Goal: Check status: Check status

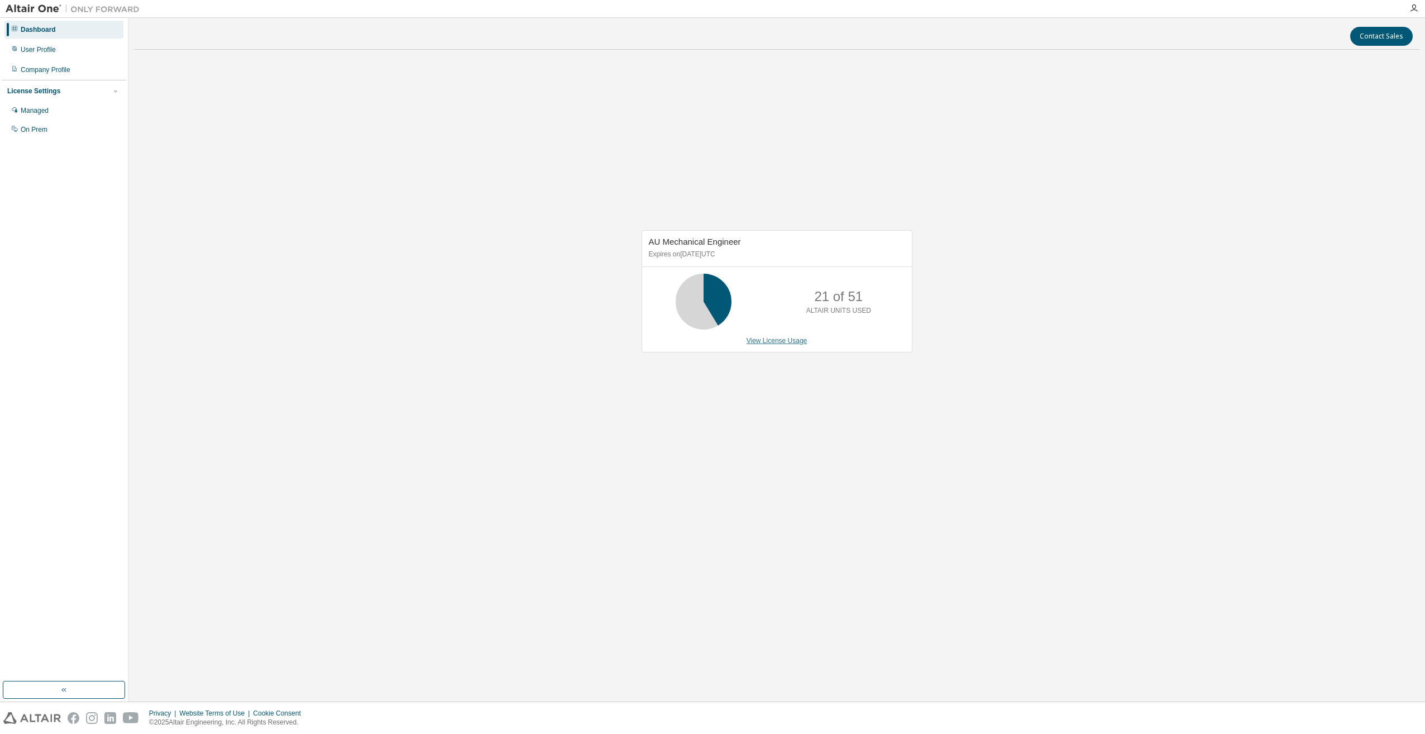
click at [782, 340] on link "View License Usage" at bounding box center [777, 341] width 61 height 8
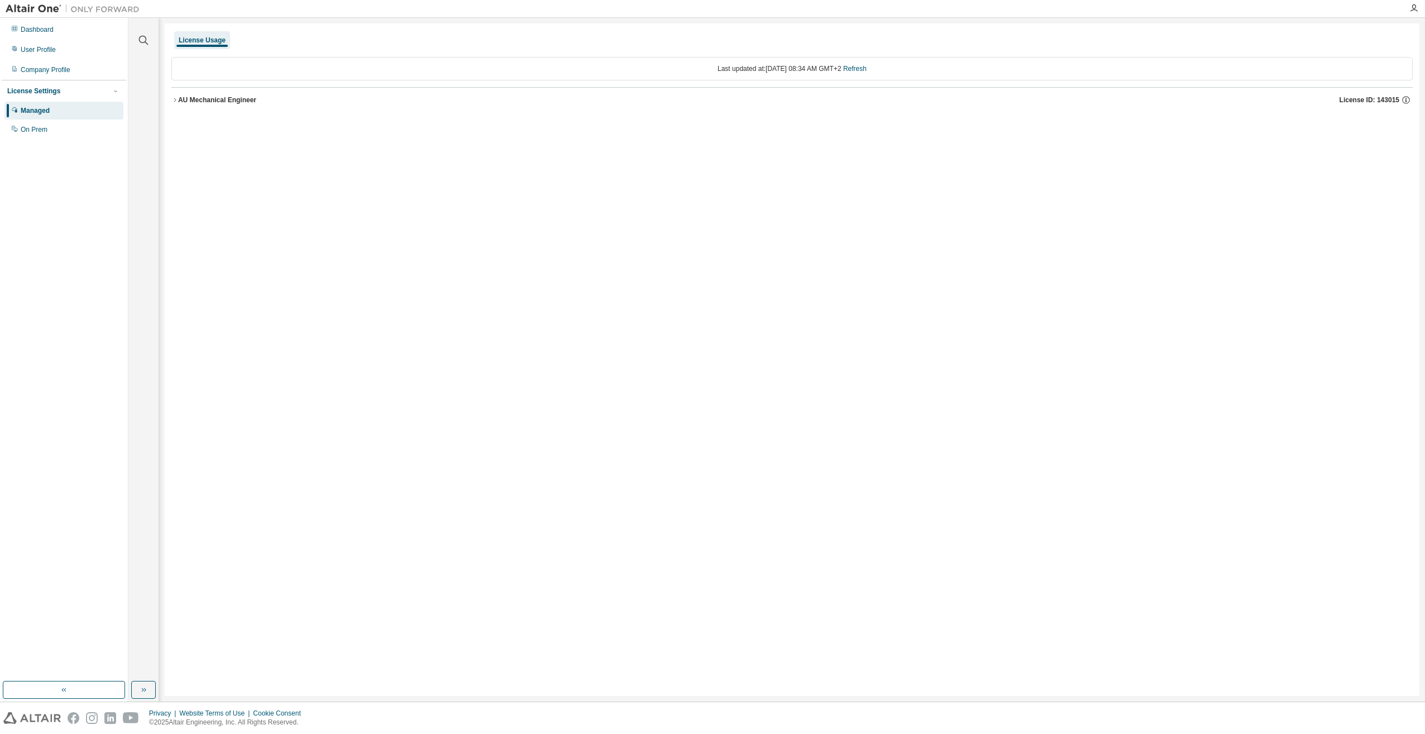
click at [179, 99] on div "AU Mechanical Engineer" at bounding box center [217, 99] width 78 height 9
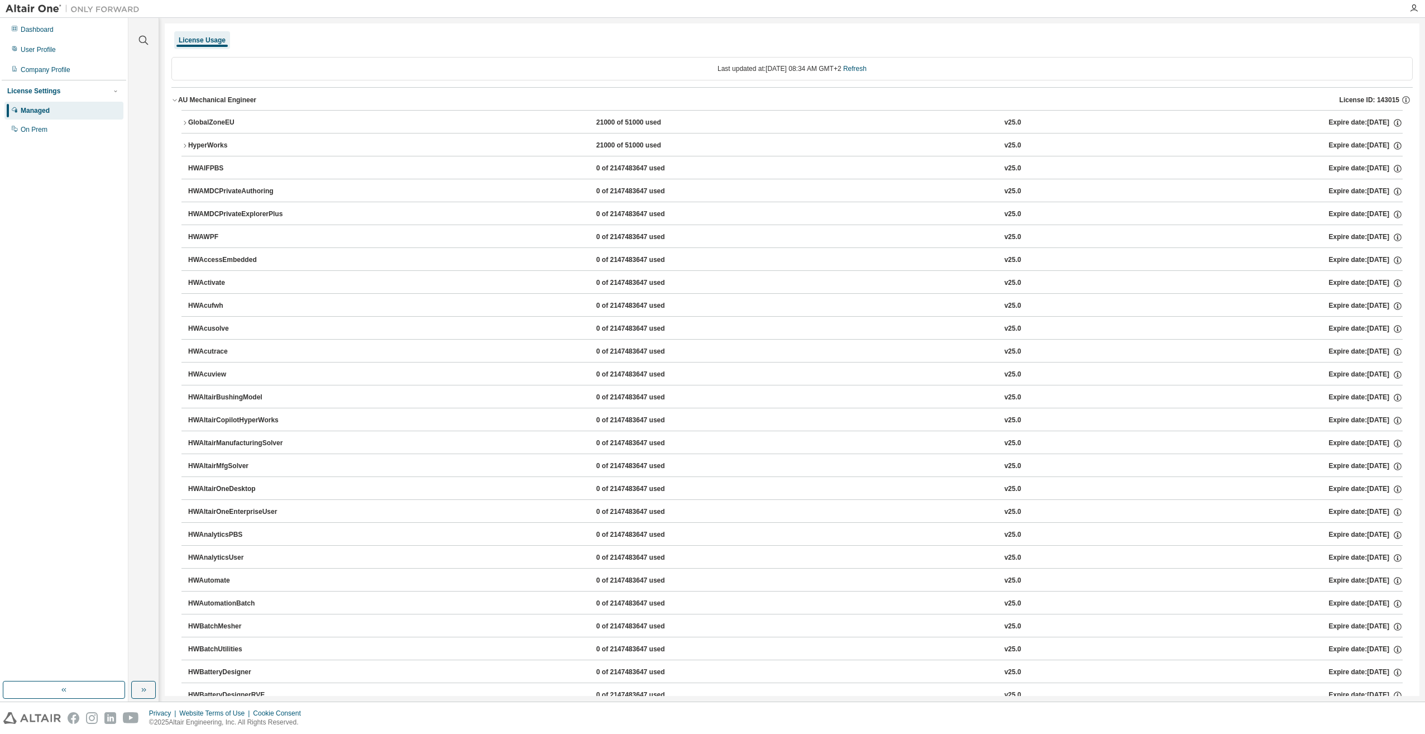
click at [188, 121] on icon "button" at bounding box center [185, 123] width 7 height 7
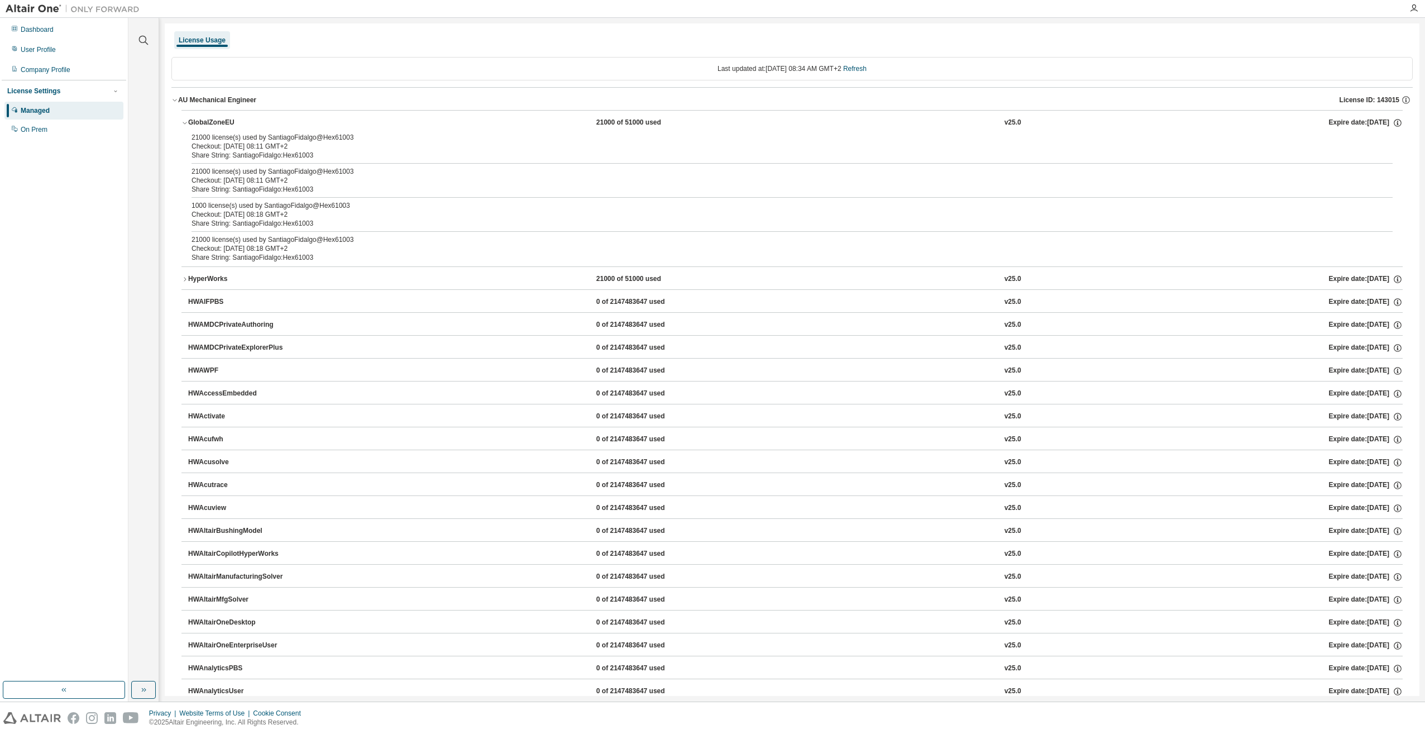
click at [175, 100] on icon "button" at bounding box center [174, 100] width 7 height 7
